Goal: Find specific page/section: Find specific page/section

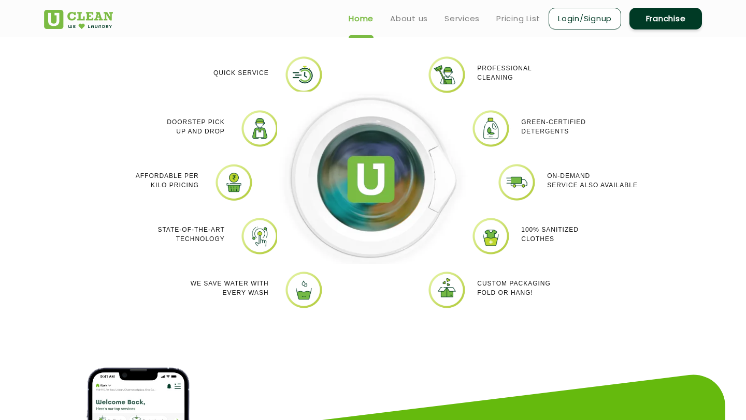
scroll to position [880, 0]
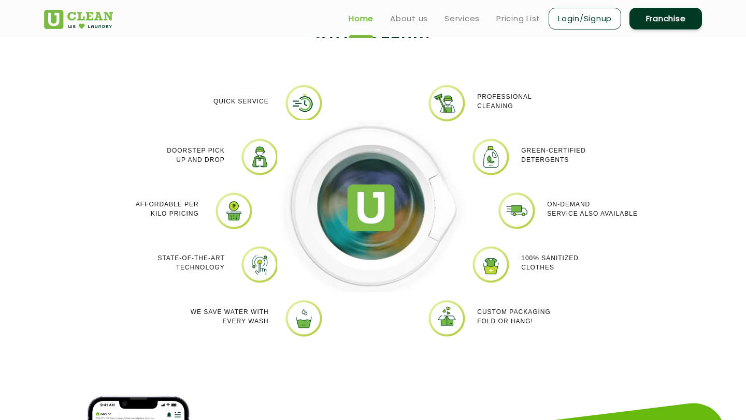
click at [443, 103] on img at bounding box center [446, 103] width 39 height 39
click at [508, 105] on p "Professional cleaning" at bounding box center [504, 101] width 54 height 19
drag, startPoint x: 522, startPoint y: 149, endPoint x: 586, endPoint y: 269, distance: 135.3
click at [586, 269] on div "Professional cleaning Green-Certified Detergents On-demand service also availab…" at bounding box center [579, 218] width 207 height 269
click at [535, 165] on div "Green-Certified Detergents" at bounding box center [588, 155] width 134 height 35
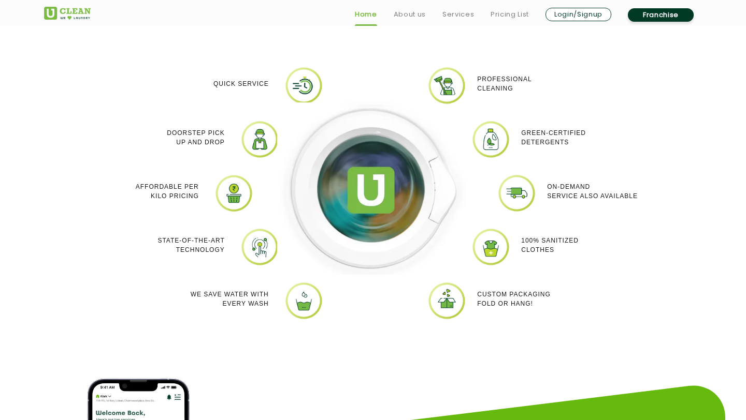
scroll to position [898, 0]
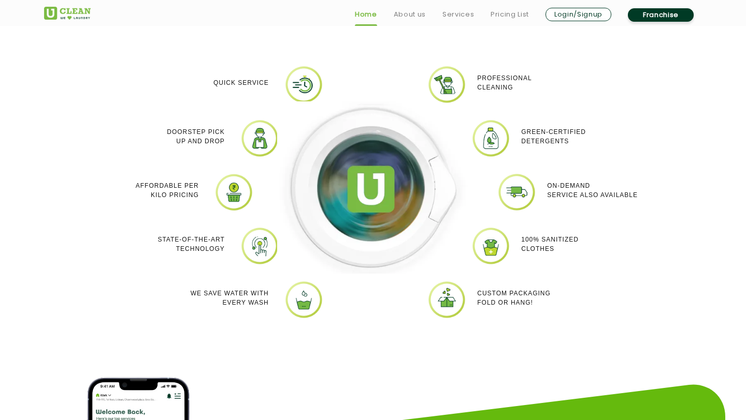
drag, startPoint x: 137, startPoint y: 186, endPoint x: 198, endPoint y: 205, distance: 64.4
click at [198, 205] on div "Affordable per kilo pricing" at bounding box center [132, 190] width 134 height 35
drag, startPoint x: 164, startPoint y: 239, endPoint x: 255, endPoint y: 313, distance: 117.4
click at [255, 313] on div "Quick Service Doorstep Pick up and Drop Affordable per kilo pricing State-of-th…" at bounding box center [165, 199] width 207 height 269
click at [255, 313] on div "We Save Water with every wash" at bounding box center [202, 298] width 134 height 35
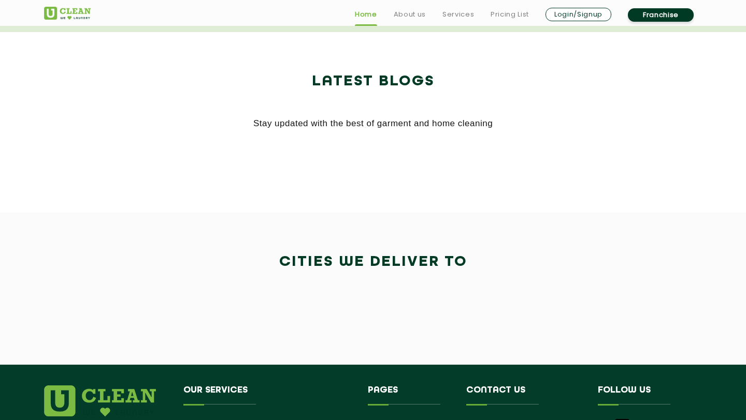
scroll to position [2187, 0]
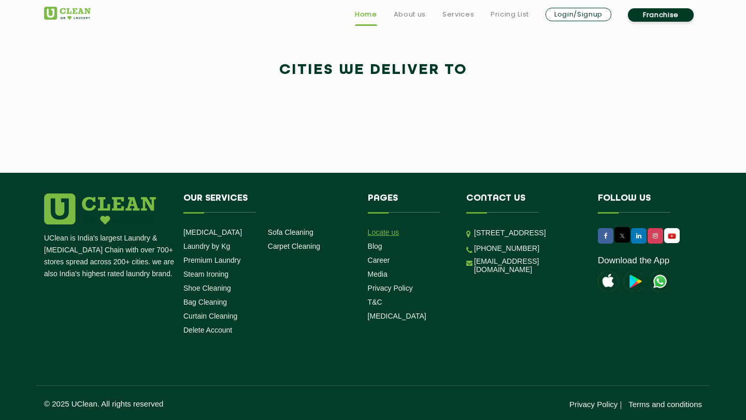
click at [370, 235] on link "Locate us" at bounding box center [384, 232] width 32 height 8
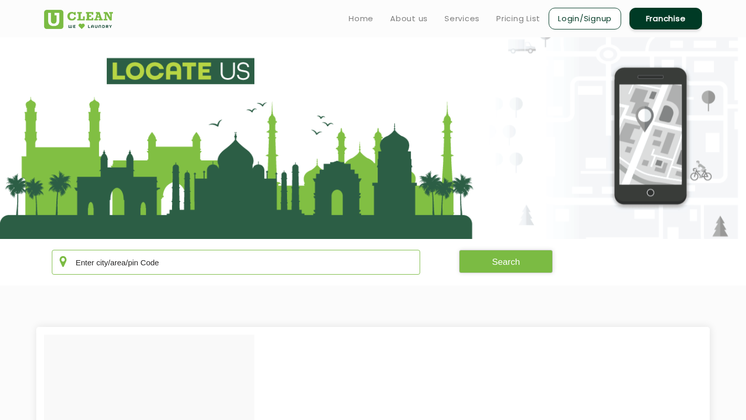
click at [336, 253] on input "text" at bounding box center [236, 262] width 368 height 25
type input "jammu"
click at [484, 256] on button "Search" at bounding box center [506, 261] width 94 height 23
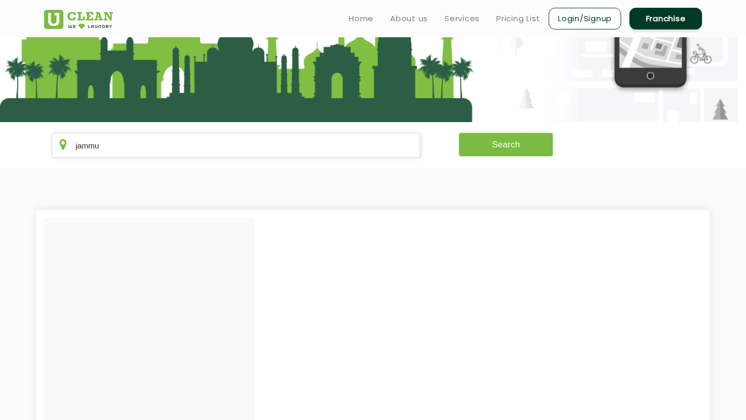
scroll to position [92, 0]
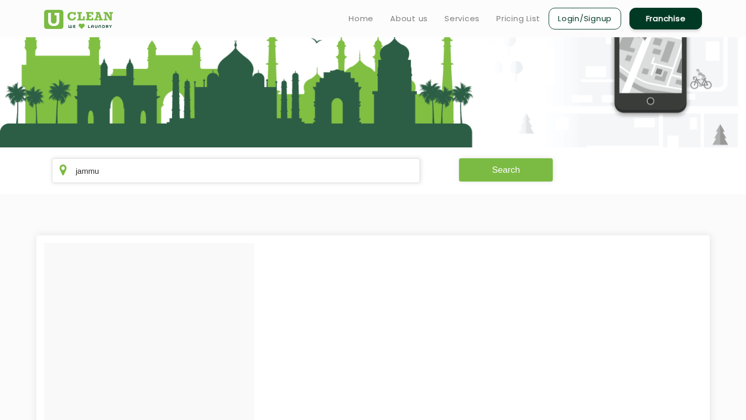
click at [480, 175] on button "Search" at bounding box center [506, 169] width 94 height 23
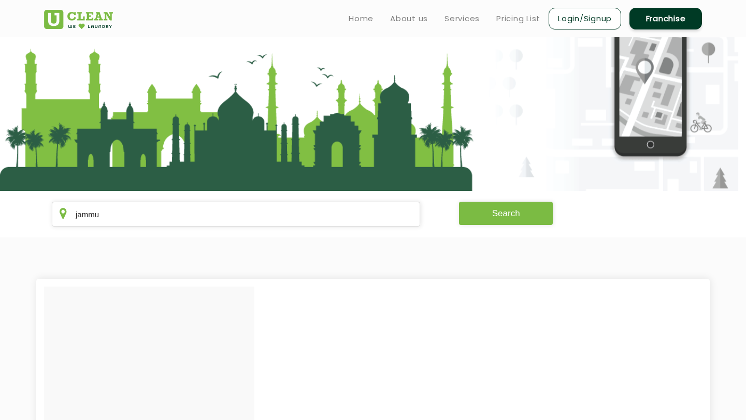
scroll to position [39, 0]
